Goal: Find specific page/section: Find specific page/section

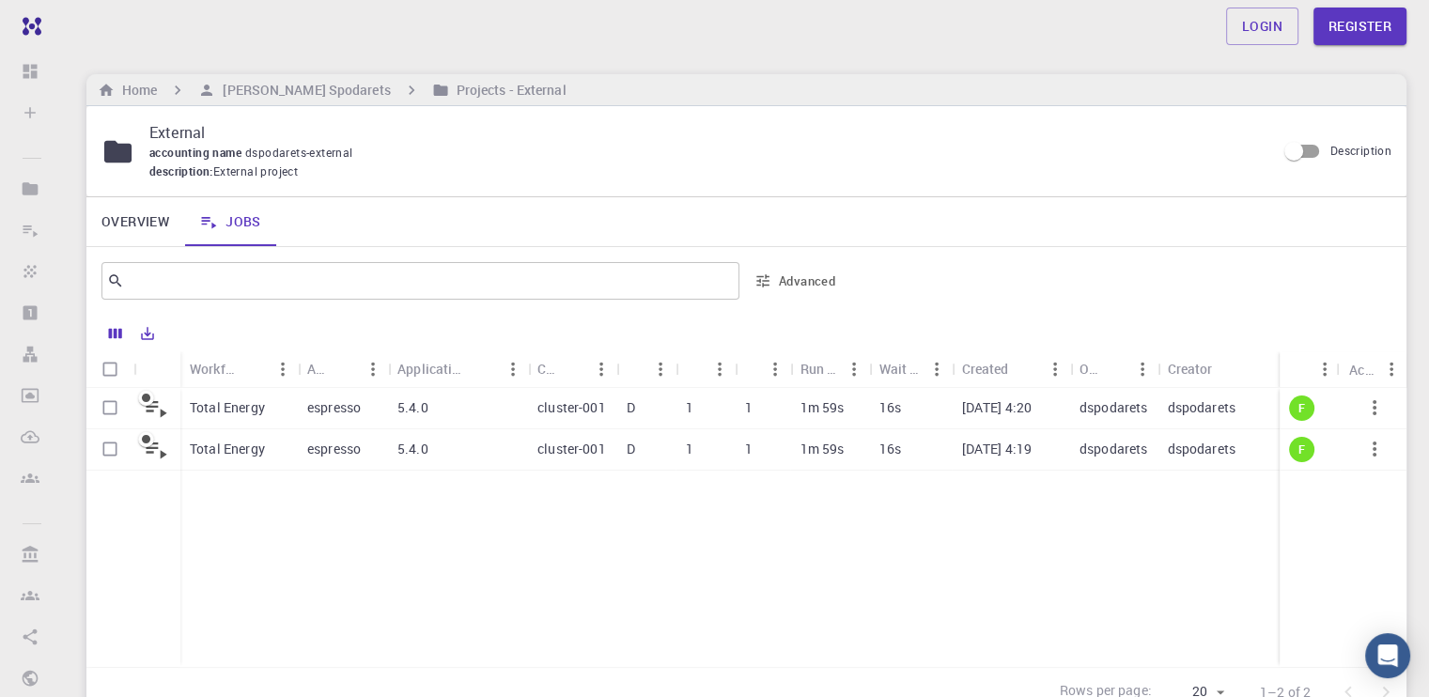
click at [338, 411] on p "espresso" at bounding box center [334, 407] width 54 height 19
